Goal: Task Accomplishment & Management: Manage account settings

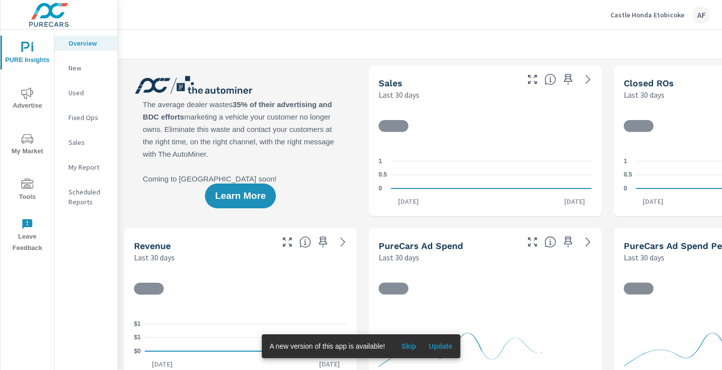
click at [29, 185] on icon "nav menu" at bounding box center [27, 184] width 12 height 10
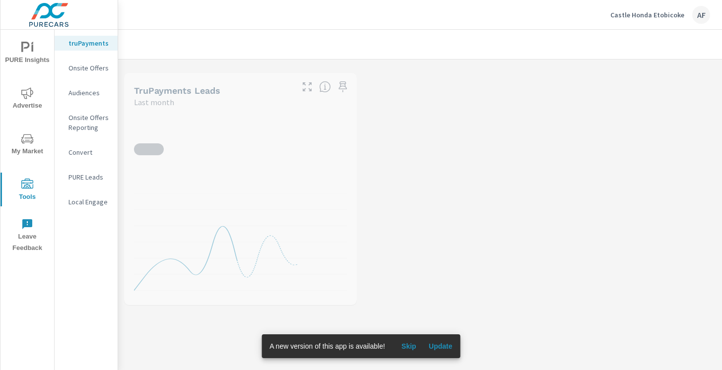
click at [80, 69] on p "Onsite Offers" at bounding box center [89, 68] width 41 height 10
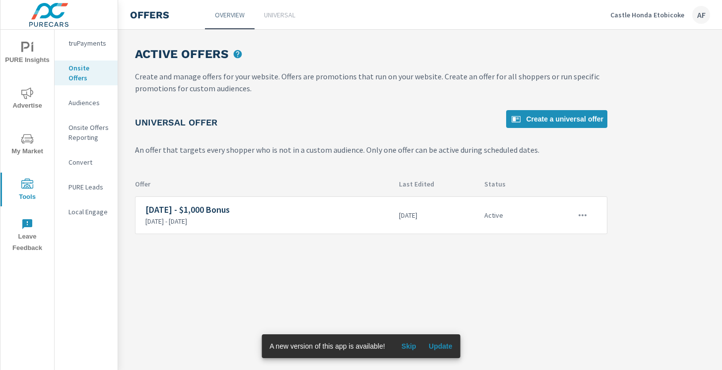
scroll to position [0, 131]
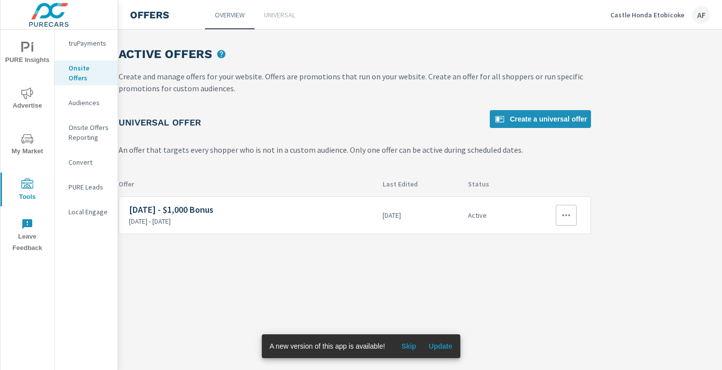
click at [563, 210] on icon "button" at bounding box center [567, 216] width 12 height 12
click at [543, 239] on link "Edit" at bounding box center [548, 238] width 55 height 24
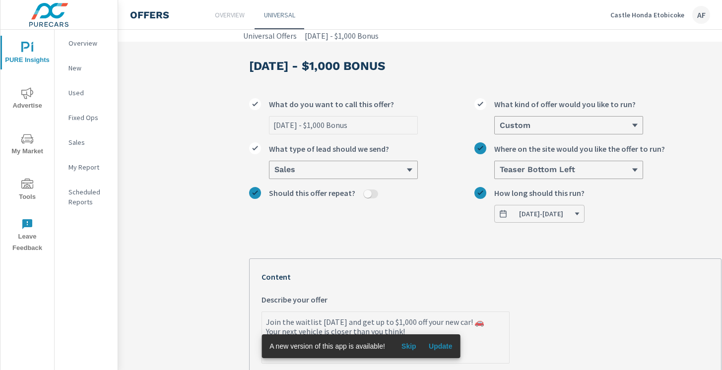
click at [580, 217] on span "[DATE] - [DATE]" at bounding box center [539, 214] width 81 height 9
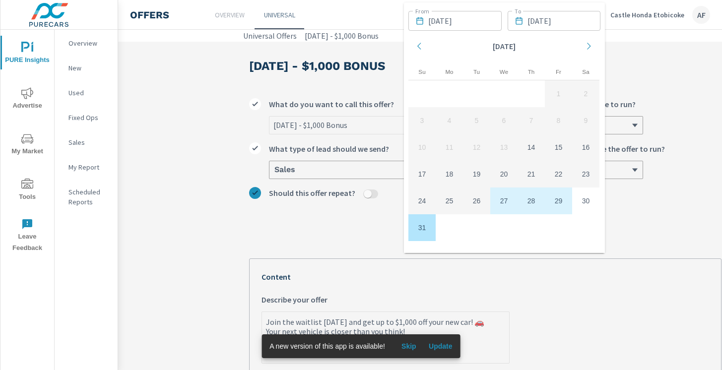
click at [591, 49] on icon "Move forward to switch to the next month." at bounding box center [589, 46] width 9 height 9
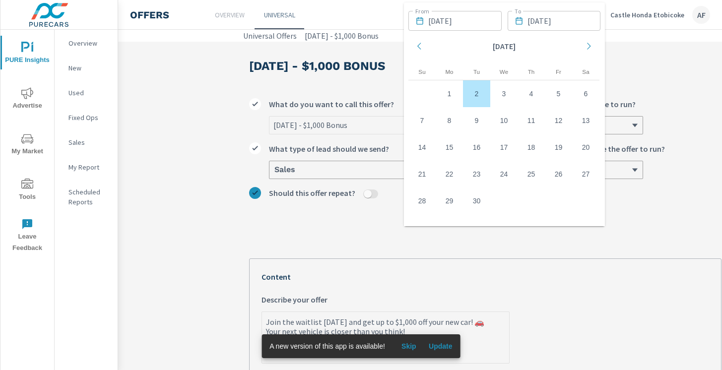
click at [477, 97] on td "2" at bounding box center [476, 93] width 27 height 27
type textarea "x"
type input "[DATE]"
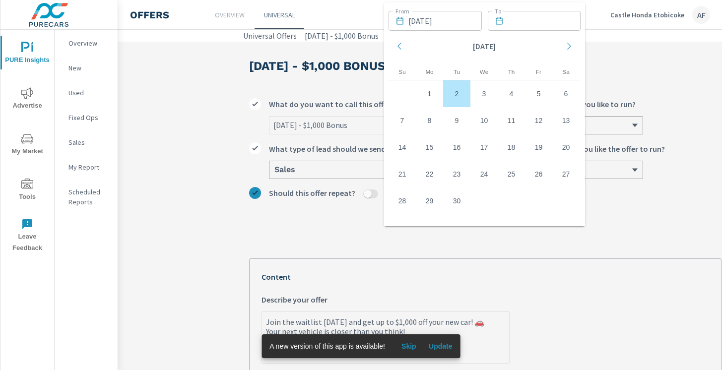
click at [399, 45] on icon "Move backward to switch to the previous month." at bounding box center [399, 46] width 3 height 7
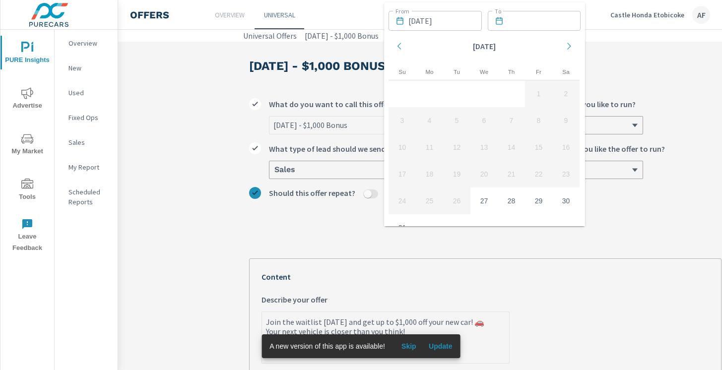
click at [425, 289] on div "Join the waitlist [DATE] and get up to $1,000 off your new car! 🚗 Your next veh…" at bounding box center [486, 325] width 448 height 78
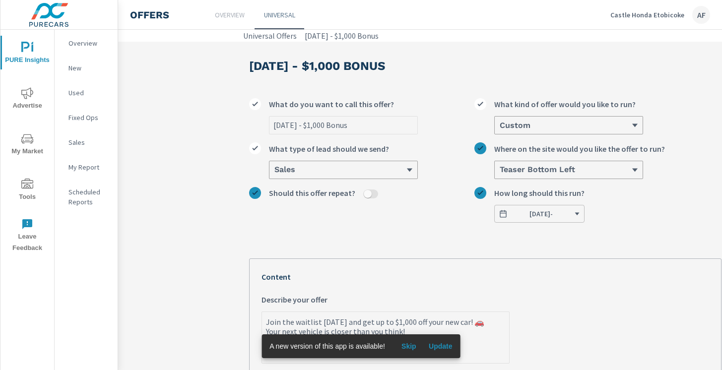
click at [570, 212] on span "[DATE] -" at bounding box center [539, 214] width 81 height 9
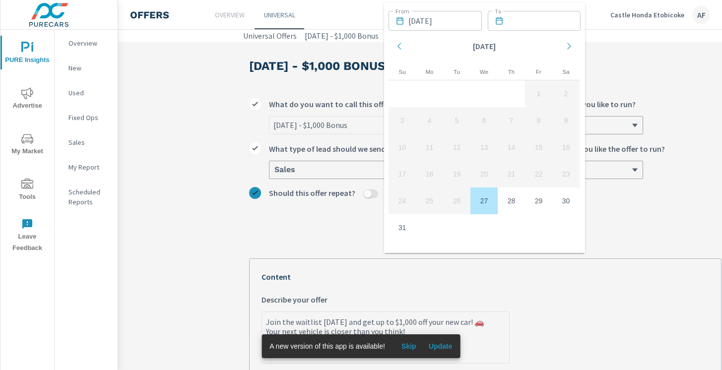
click at [487, 196] on td "27" at bounding box center [484, 201] width 27 height 27
type textarea "x"
type input "[DATE]"
click at [546, 25] on input "text" at bounding box center [544, 21] width 73 height 20
click at [567, 36] on div "Move forward to switch to the next month." at bounding box center [570, 47] width 22 height 29
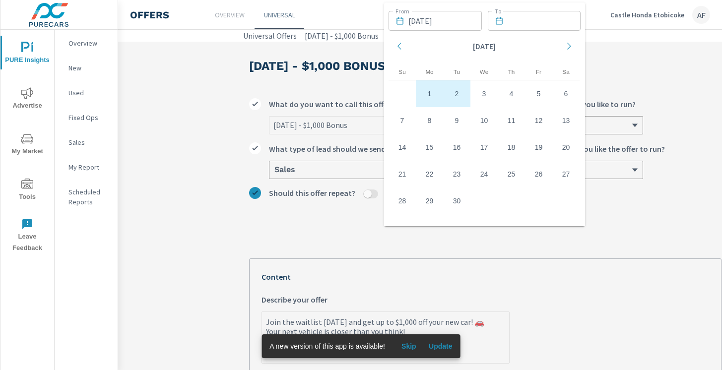
click at [456, 97] on td "2" at bounding box center [456, 93] width 27 height 27
type textarea "x"
type input "[DATE]"
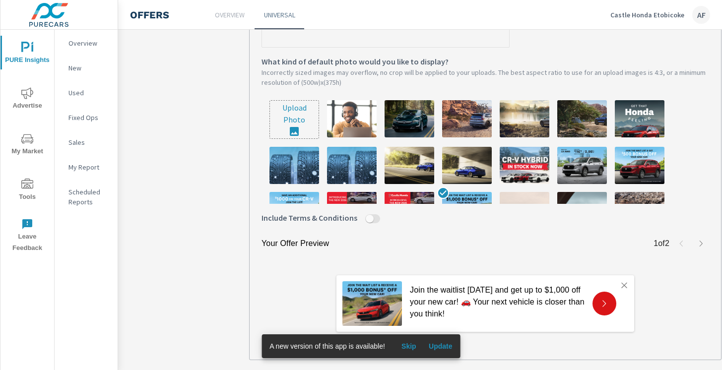
scroll to position [371, 0]
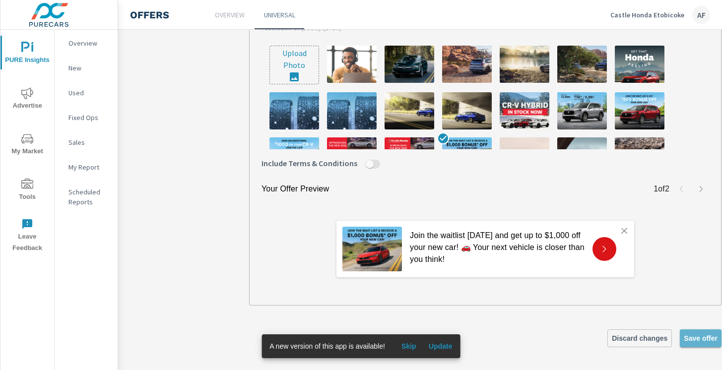
click at [694, 336] on span "Save offer" at bounding box center [701, 338] width 34 height 9
type textarea "x"
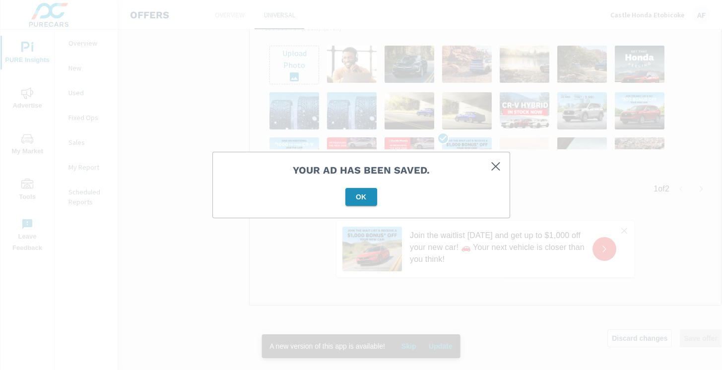
click at [361, 202] on button "OK" at bounding box center [362, 197] width 32 height 18
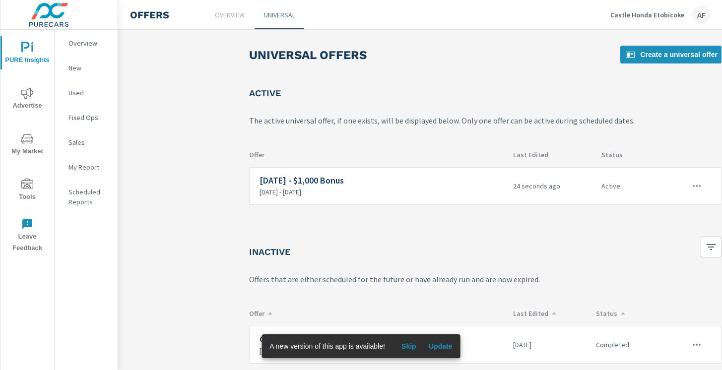
click at [413, 350] on span "Skip" at bounding box center [409, 346] width 24 height 9
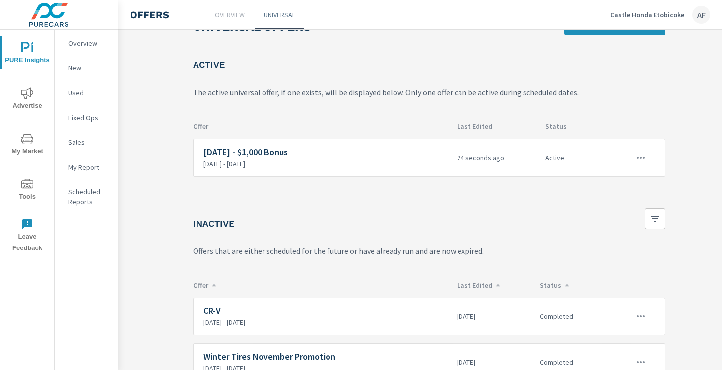
scroll to position [0, 56]
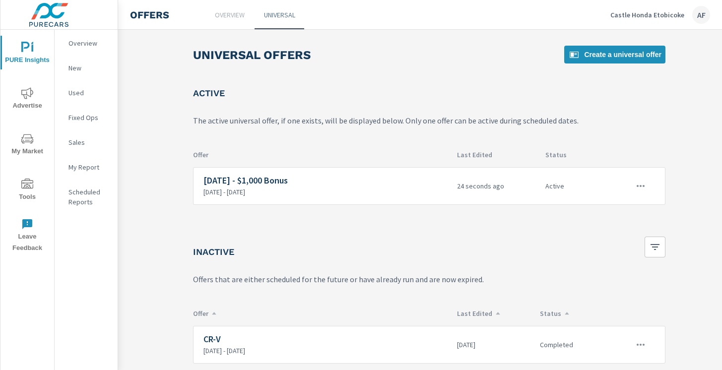
click at [637, 11] on p "Castle Honda Etobicoke" at bounding box center [648, 14] width 74 height 9
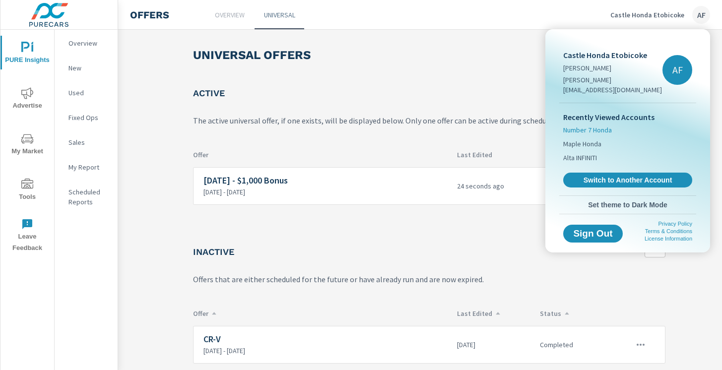
click at [591, 125] on span "Number 7 Honda" at bounding box center [588, 130] width 49 height 10
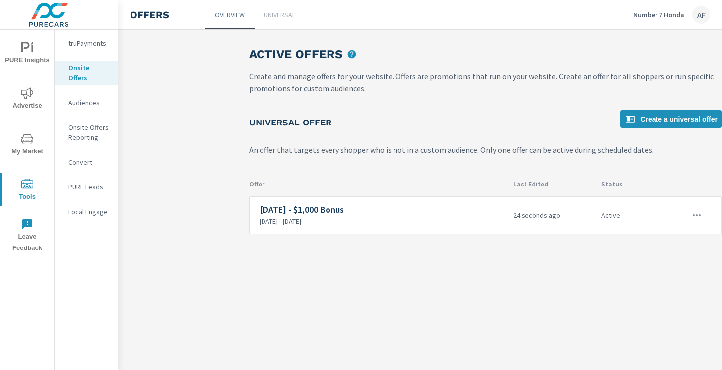
click at [653, 14] on p "Number 7 Honda" at bounding box center [659, 14] width 51 height 9
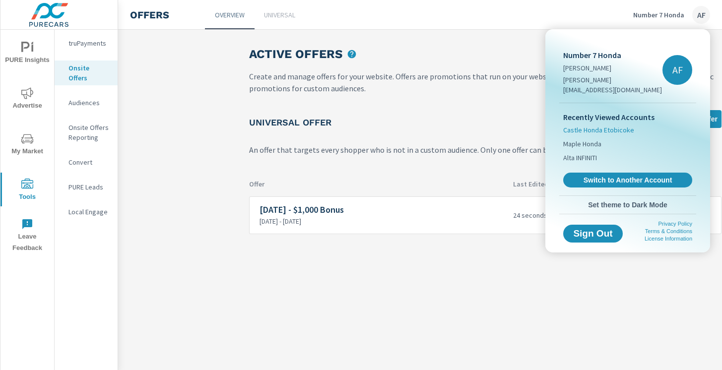
click at [586, 125] on span "Castle Honda Etobicoke" at bounding box center [599, 130] width 71 height 10
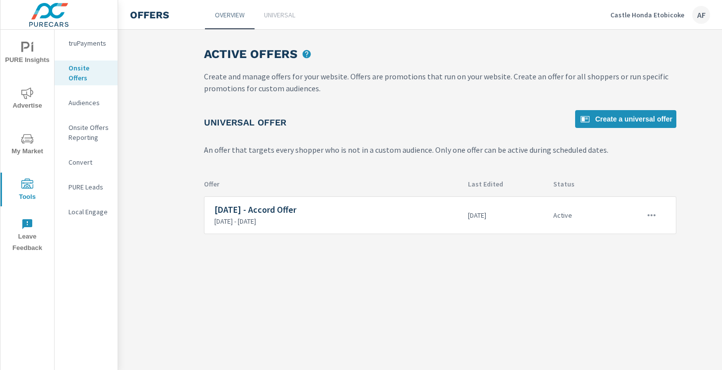
scroll to position [0, 37]
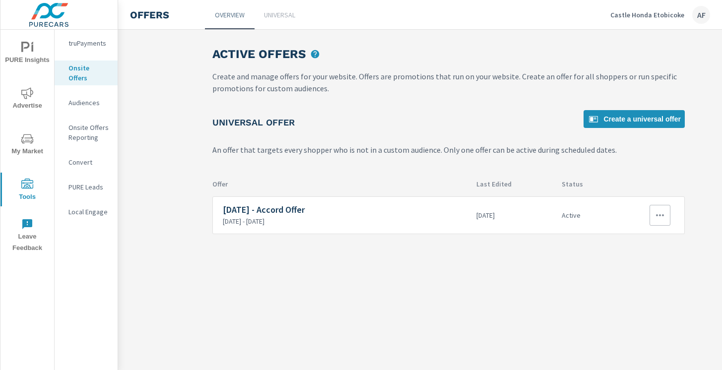
click at [662, 217] on icon "button" at bounding box center [660, 216] width 12 height 12
click at [635, 240] on link "Edit" at bounding box center [642, 238] width 55 height 24
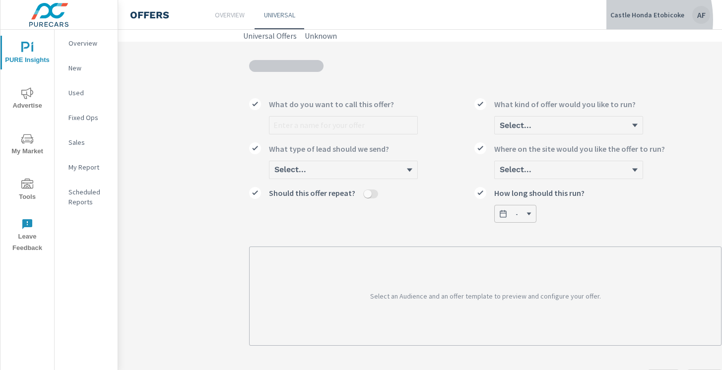
click at [614, 20] on div "Castle Honda Etobicoke AF" at bounding box center [661, 15] width 100 height 18
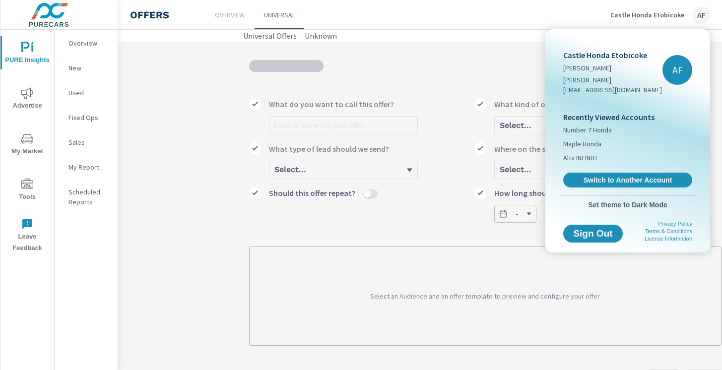
click at [682, 63] on div "AF" at bounding box center [678, 70] width 30 height 30
click at [615, 160] on div "Recently Viewed Accounts Number 7 Honda Maple Honda Alta INFINITI Switch to Ano…" at bounding box center [628, 149] width 137 height 92
click at [613, 176] on span "Switch to Another Account" at bounding box center [628, 180] width 122 height 9
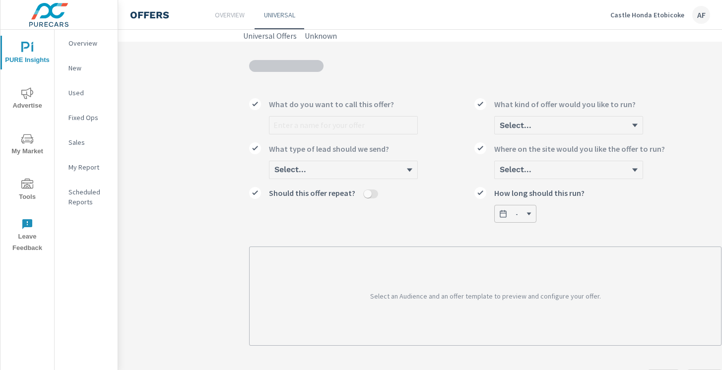
click at [657, 11] on p "Castle Honda Etobicoke" at bounding box center [648, 14] width 74 height 9
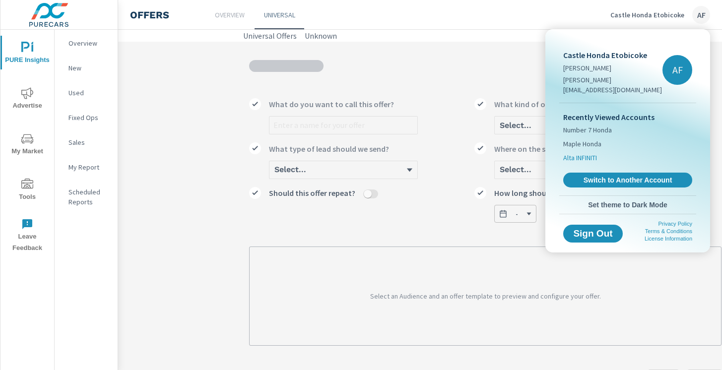
click at [585, 153] on span "Alta INFINITI" at bounding box center [581, 158] width 34 height 10
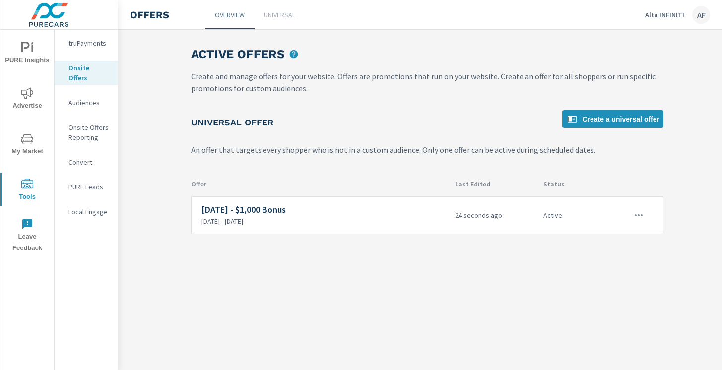
scroll to position [0, 60]
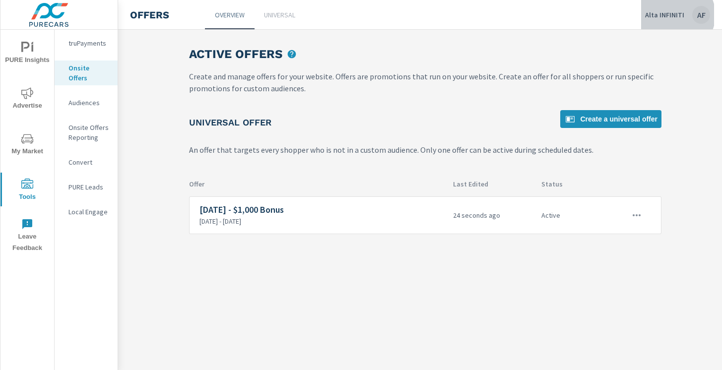
click at [678, 15] on p "Alta INFINITI" at bounding box center [665, 14] width 39 height 9
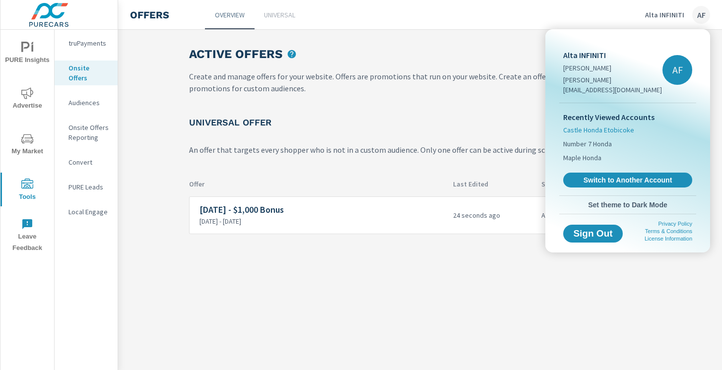
click at [595, 125] on span "Castle Honda Etobicoke" at bounding box center [599, 130] width 71 height 10
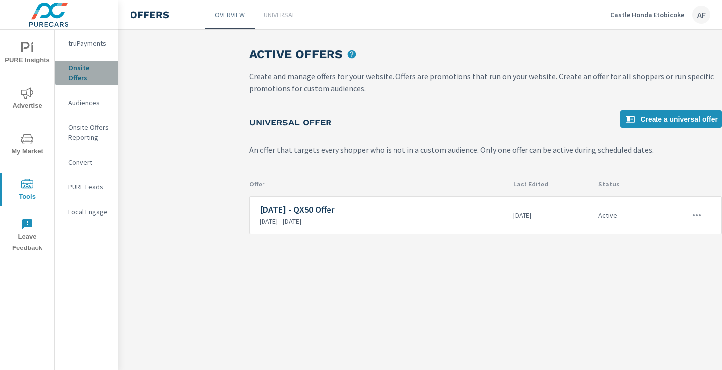
click at [98, 71] on p "Onsite Offers" at bounding box center [89, 73] width 41 height 20
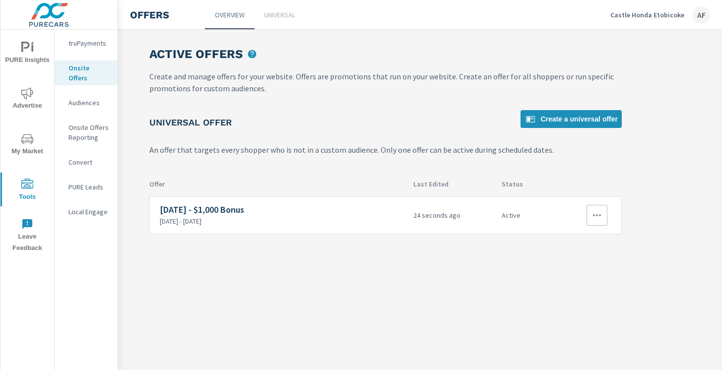
scroll to position [0, 131]
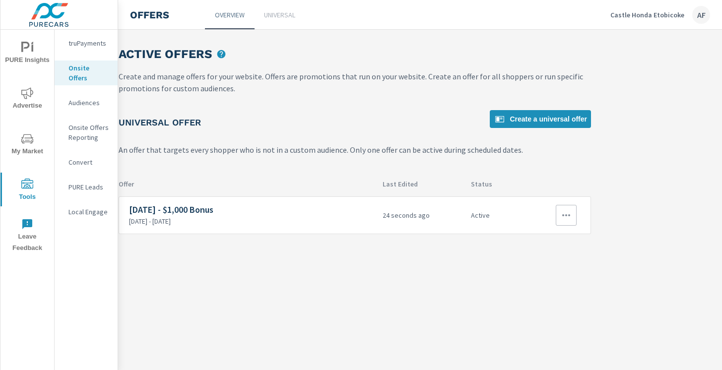
click at [570, 218] on icon "button" at bounding box center [567, 216] width 12 height 12
click at [614, 167] on div at bounding box center [361, 185] width 722 height 370
click at [565, 214] on icon "button" at bounding box center [567, 216] width 12 height 12
click at [550, 240] on link "Edit" at bounding box center [548, 238] width 55 height 24
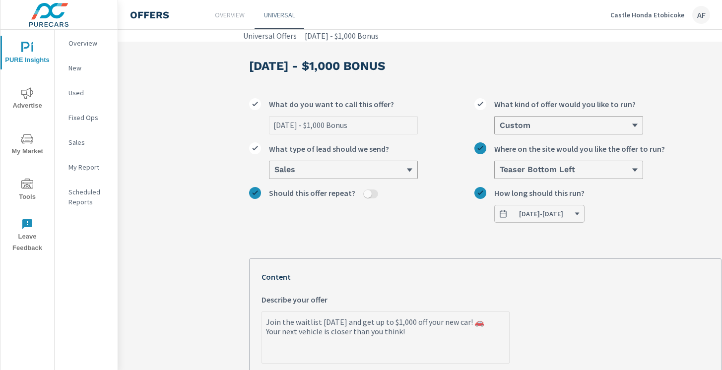
click at [669, 6] on div "Castle Honda Etobicoke AF" at bounding box center [661, 15] width 100 height 18
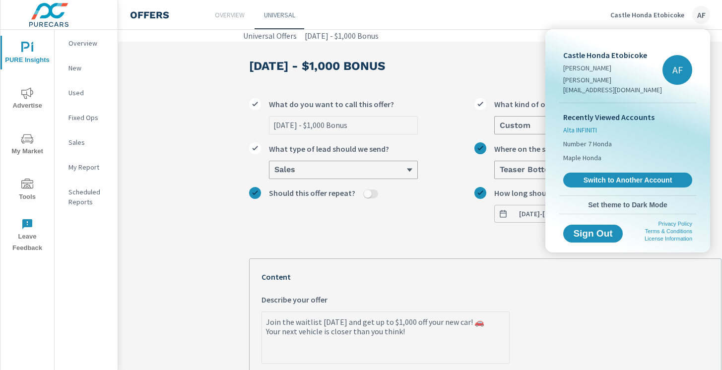
click at [586, 125] on span "Alta INFINITI" at bounding box center [581, 130] width 34 height 10
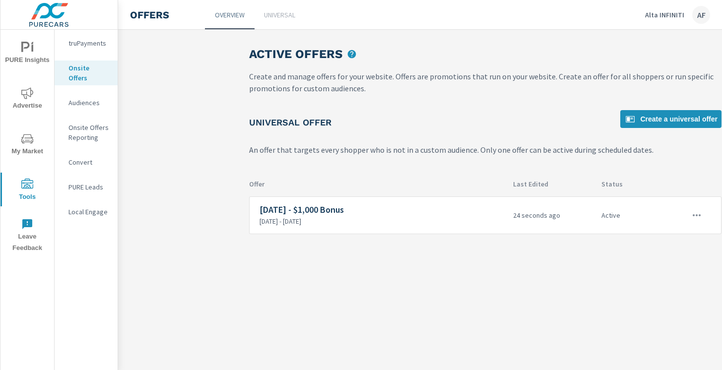
click at [85, 74] on div "Onsite Offers" at bounding box center [86, 73] width 63 height 25
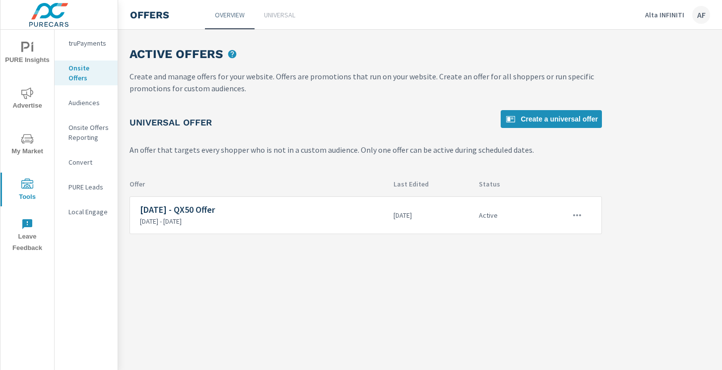
scroll to position [0, 131]
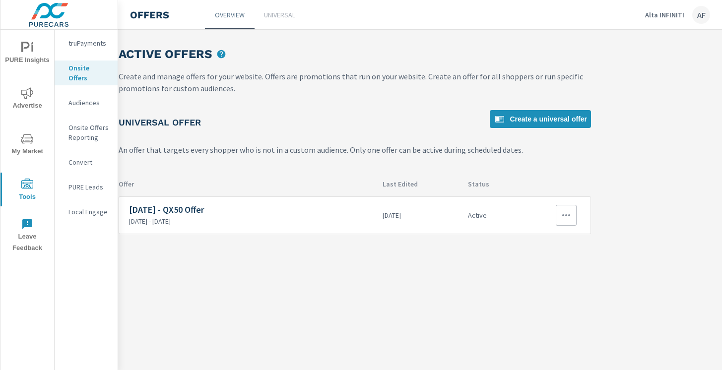
click at [575, 211] on button "button" at bounding box center [566, 215] width 21 height 21
click at [547, 237] on link "Edit" at bounding box center [548, 238] width 55 height 24
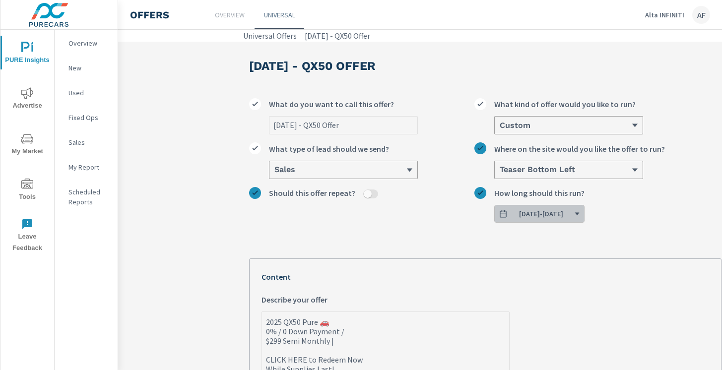
click at [564, 210] on span "[DATE] - [DATE]" at bounding box center [541, 214] width 44 height 9
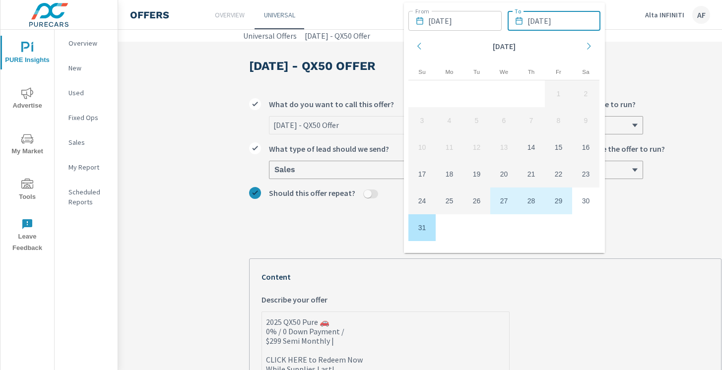
click at [565, 24] on input "[DATE]" at bounding box center [564, 21] width 73 height 20
click at [586, 51] on div "Move forward to switch to the next month." at bounding box center [589, 47] width 22 height 29
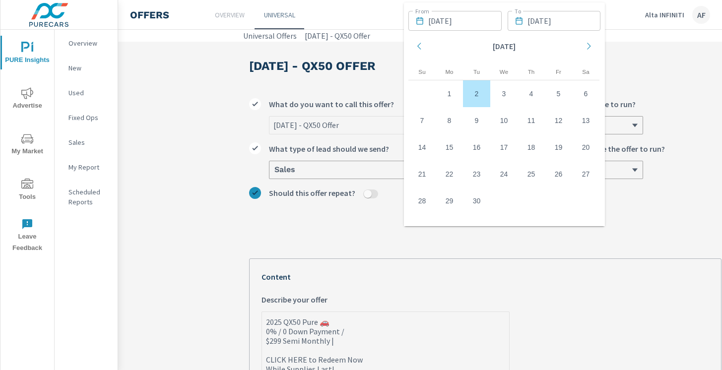
click at [479, 92] on td "2" at bounding box center [476, 93] width 27 height 27
type textarea "x"
type input "[DATE]"
click at [491, 307] on div "Describe your offer" at bounding box center [386, 303] width 248 height 18
click at [491, 314] on textarea "2025 QX50 Pure 🚗 0% / 0 Down Payment / $299 Semi Monthly | CLICK HERE to Redeem…" at bounding box center [385, 346] width 247 height 65
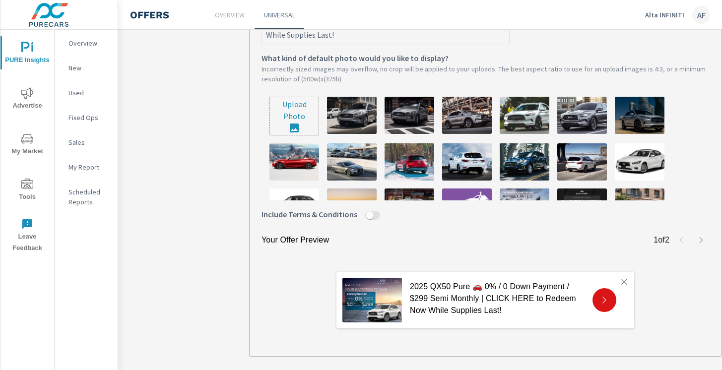
scroll to position [386, 0]
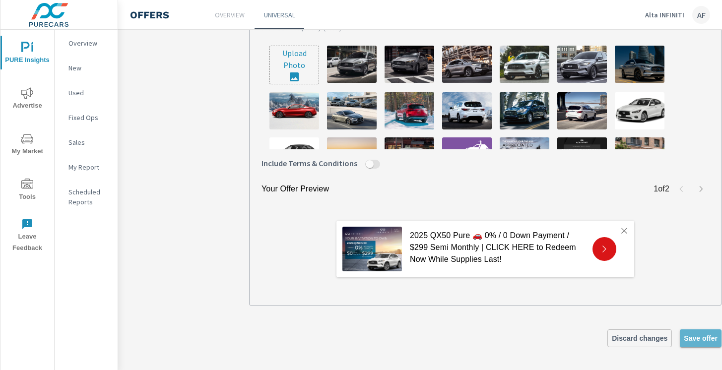
click at [711, 336] on span "Save offer" at bounding box center [701, 338] width 34 height 9
type textarea "x"
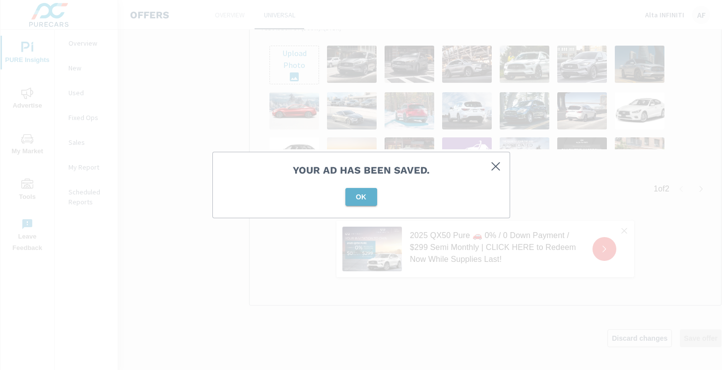
click at [366, 198] on span "OK" at bounding box center [362, 197] width 24 height 9
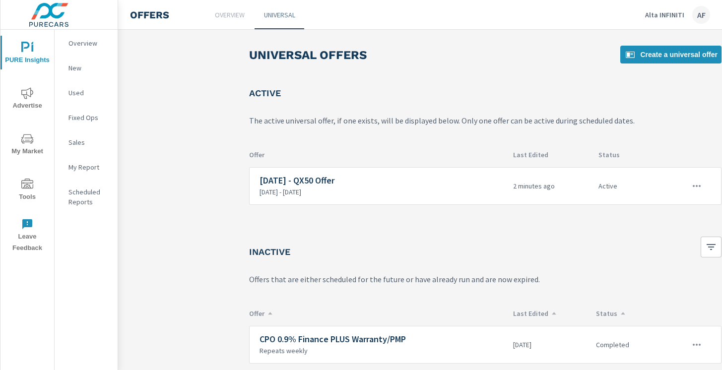
click at [669, 13] on p "Alta INFINITI" at bounding box center [665, 14] width 39 height 9
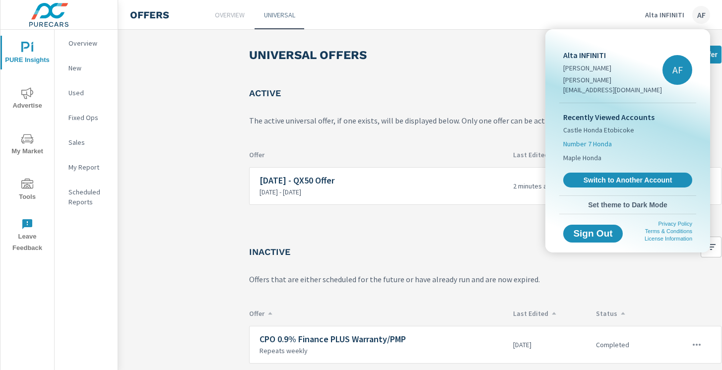
click at [595, 139] on span "Number 7 Honda" at bounding box center [588, 144] width 49 height 10
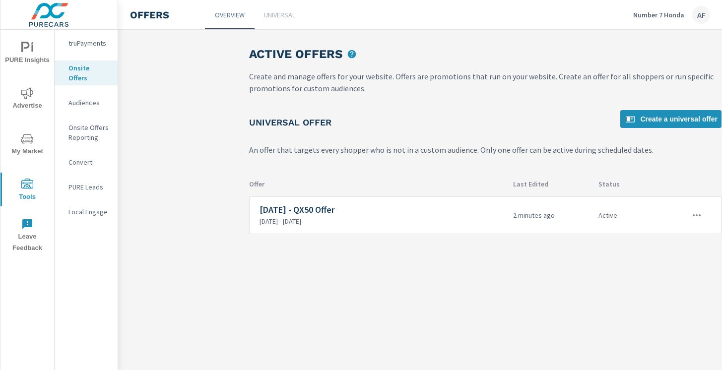
click at [83, 62] on div "Onsite Offers" at bounding box center [86, 73] width 63 height 25
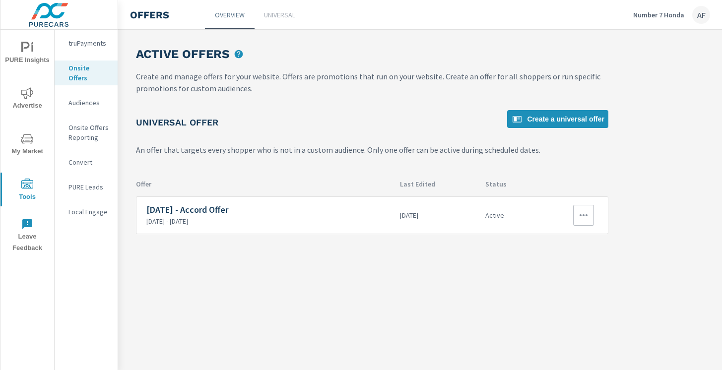
scroll to position [0, 131]
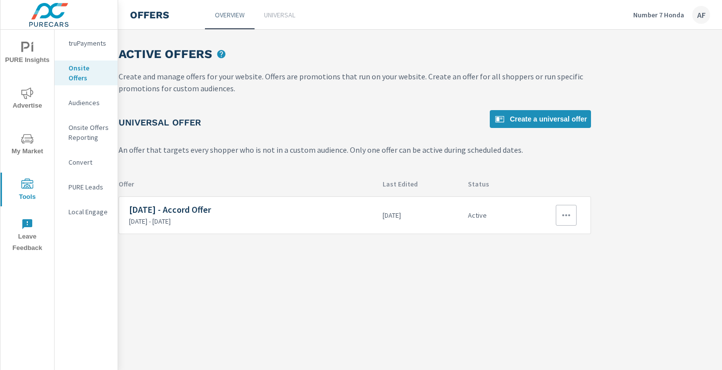
click at [569, 218] on icon "button" at bounding box center [567, 216] width 12 height 12
click at [547, 234] on link "Edit" at bounding box center [548, 238] width 55 height 24
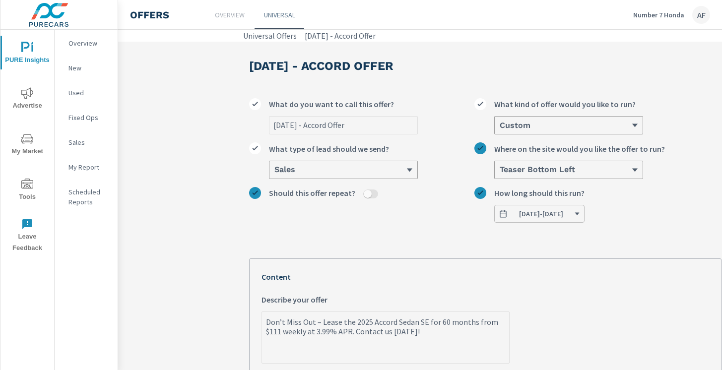
click at [544, 217] on span "[DATE] - [DATE]" at bounding box center [541, 214] width 44 height 9
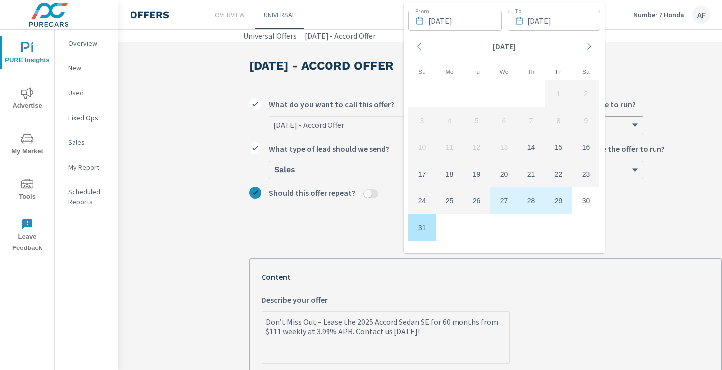
click at [568, 17] on input "[DATE]" at bounding box center [564, 21] width 73 height 20
click at [591, 42] on icon "Move forward to switch to the next month." at bounding box center [589, 46] width 9 height 9
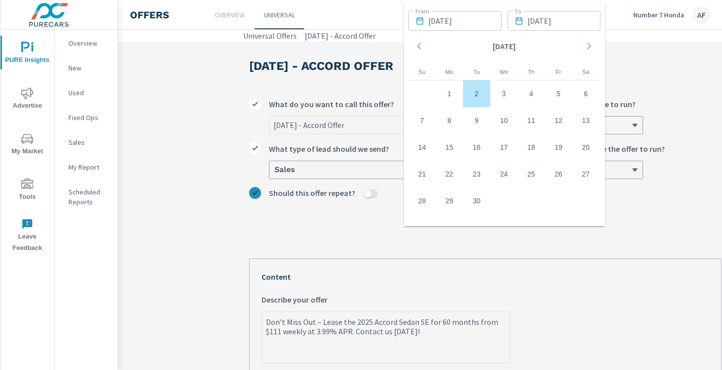
click at [478, 92] on td "2" at bounding box center [476, 93] width 27 height 27
type textarea "x"
type input "[DATE]"
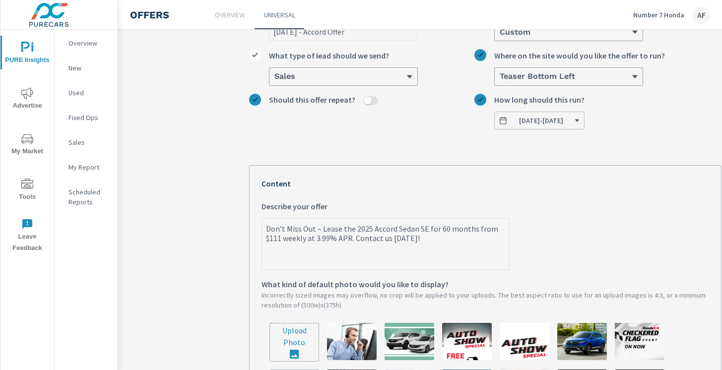
scroll to position [371, 0]
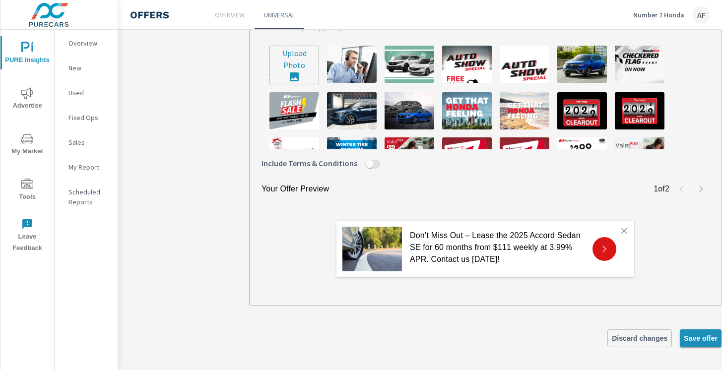
click at [695, 331] on button "Save offer" at bounding box center [701, 339] width 42 height 18
type textarea "x"
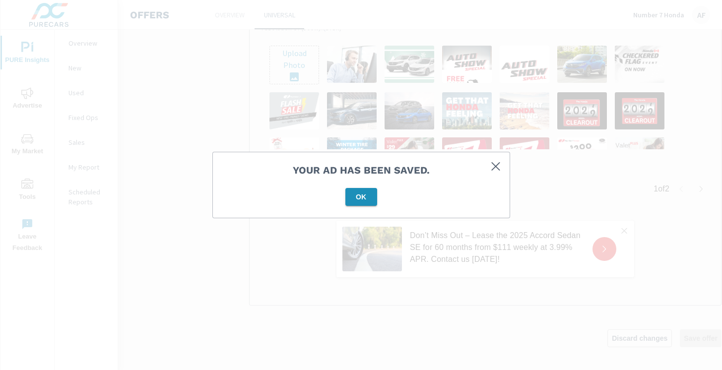
click at [366, 201] on span "OK" at bounding box center [362, 197] width 24 height 9
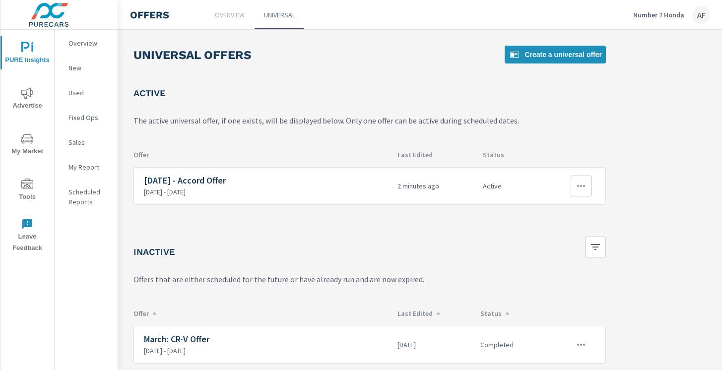
scroll to position [0, 131]
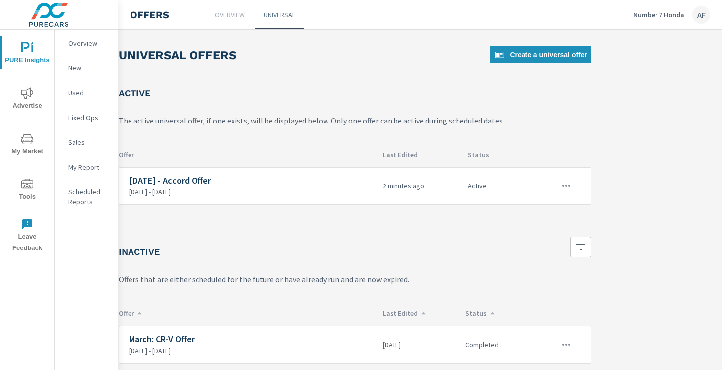
click at [24, 181] on icon "nav menu" at bounding box center [27, 184] width 12 height 10
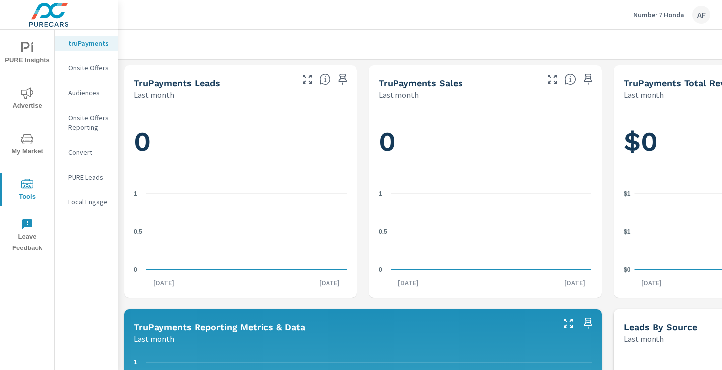
click at [82, 70] on p "Onsite Offers" at bounding box center [89, 68] width 41 height 10
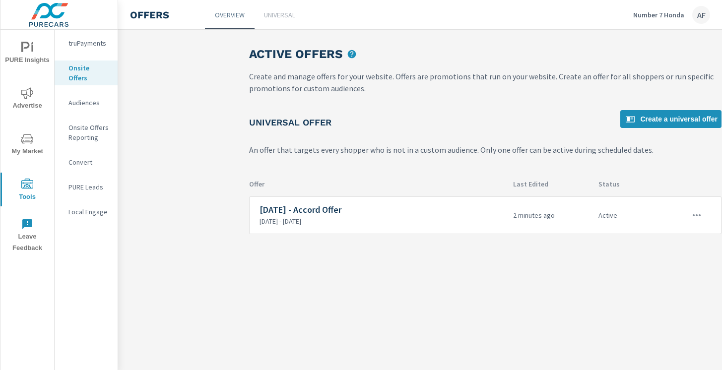
scroll to position [0, 131]
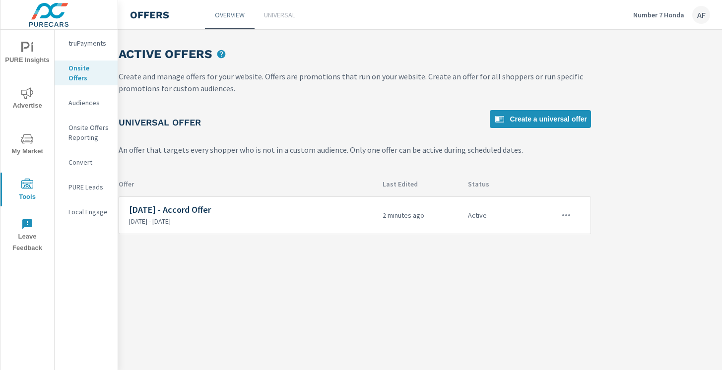
click at [659, 17] on p "Number 7 Honda" at bounding box center [659, 14] width 51 height 9
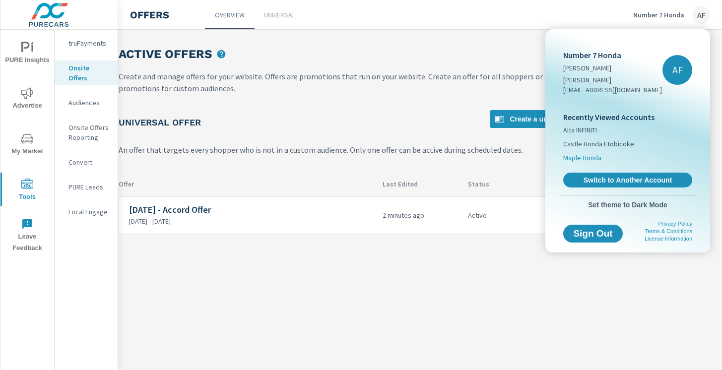
click at [592, 153] on span "Maple Honda" at bounding box center [583, 158] width 38 height 10
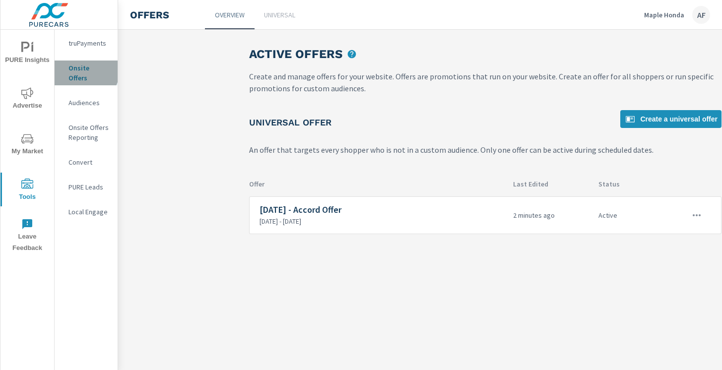
click at [84, 71] on p "Onsite Offers" at bounding box center [89, 73] width 41 height 20
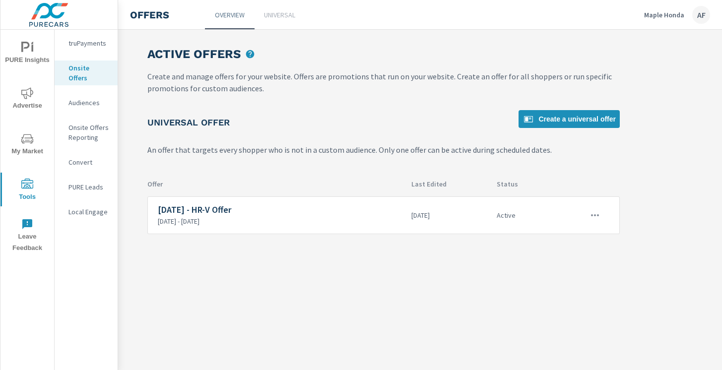
scroll to position [0, 131]
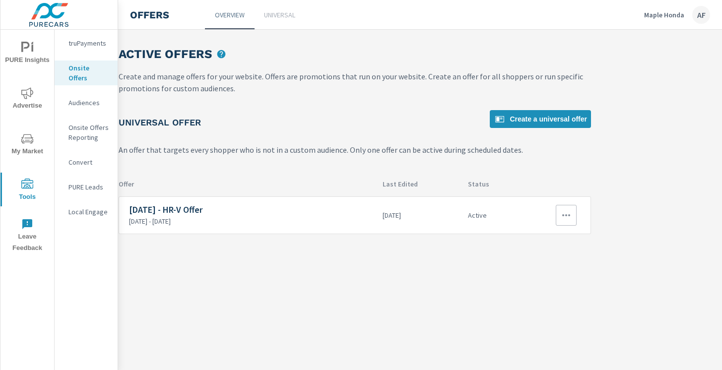
click at [561, 218] on icon "button" at bounding box center [567, 216] width 12 height 12
click at [550, 240] on link "Edit" at bounding box center [548, 238] width 55 height 24
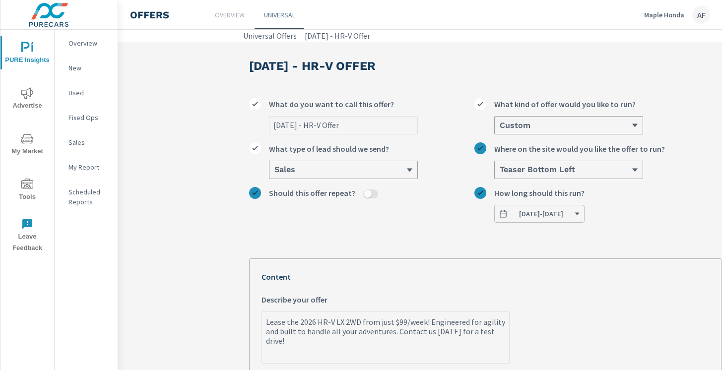
click at [557, 213] on span "[DATE] - [DATE]" at bounding box center [541, 214] width 44 height 9
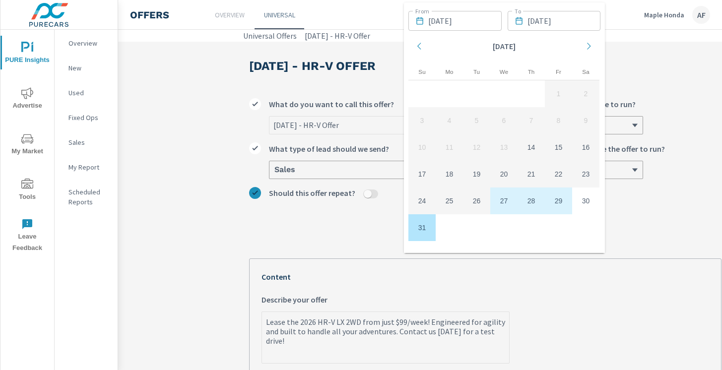
click at [542, 23] on input "[DATE]" at bounding box center [564, 21] width 73 height 20
click at [593, 45] on icon "Move forward to switch to the next month." at bounding box center [589, 46] width 9 height 9
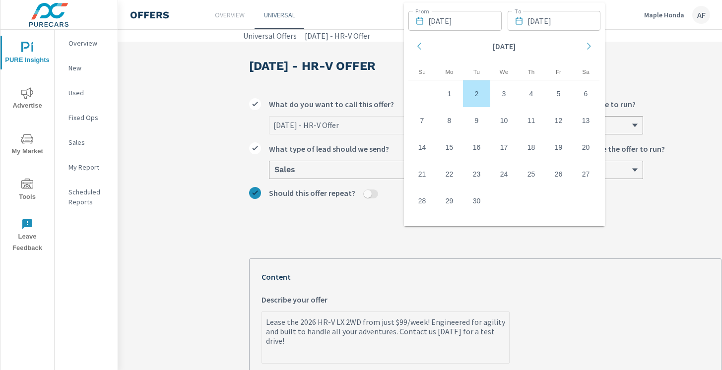
click at [476, 95] on td "2" at bounding box center [476, 93] width 27 height 27
type textarea "x"
type input "[DATE]"
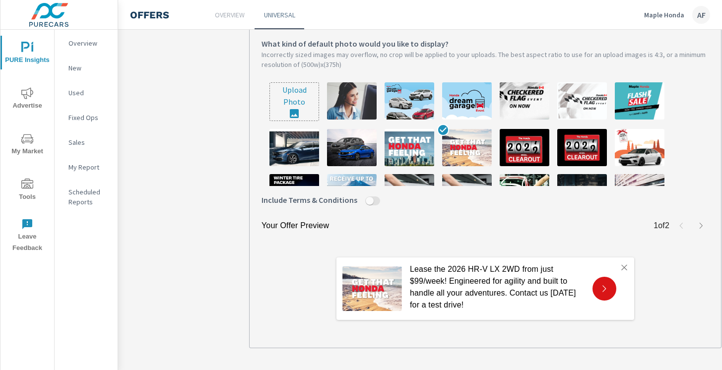
scroll to position [377, 0]
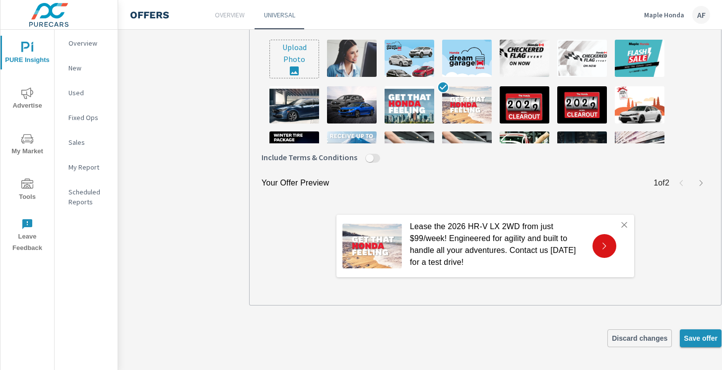
click at [687, 338] on span "Save offer" at bounding box center [701, 338] width 34 height 9
type textarea "x"
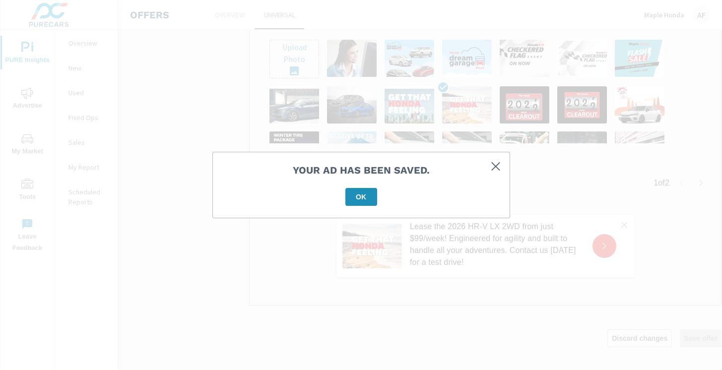
click at [355, 207] on div "Your ad has been saved. OK" at bounding box center [361, 185] width 297 height 66
click at [358, 202] on button "OK" at bounding box center [362, 197] width 32 height 18
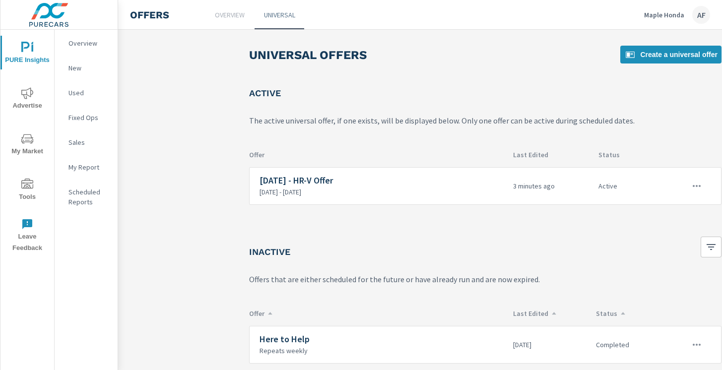
click at [29, 182] on icon "nav menu" at bounding box center [27, 185] width 12 height 12
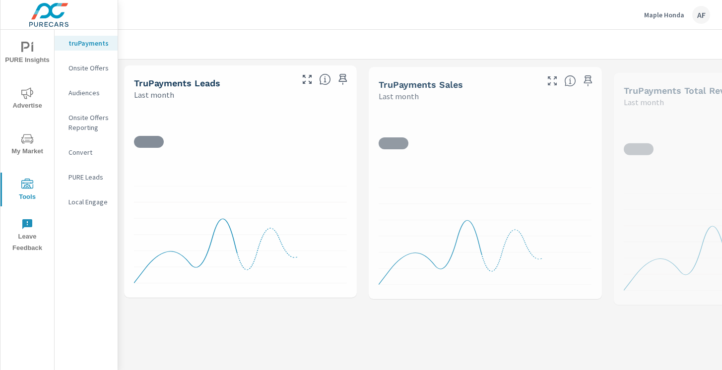
click at [95, 75] on div "Onsite Offers" at bounding box center [86, 68] width 63 height 15
